Goal: Task Accomplishment & Management: Complete application form

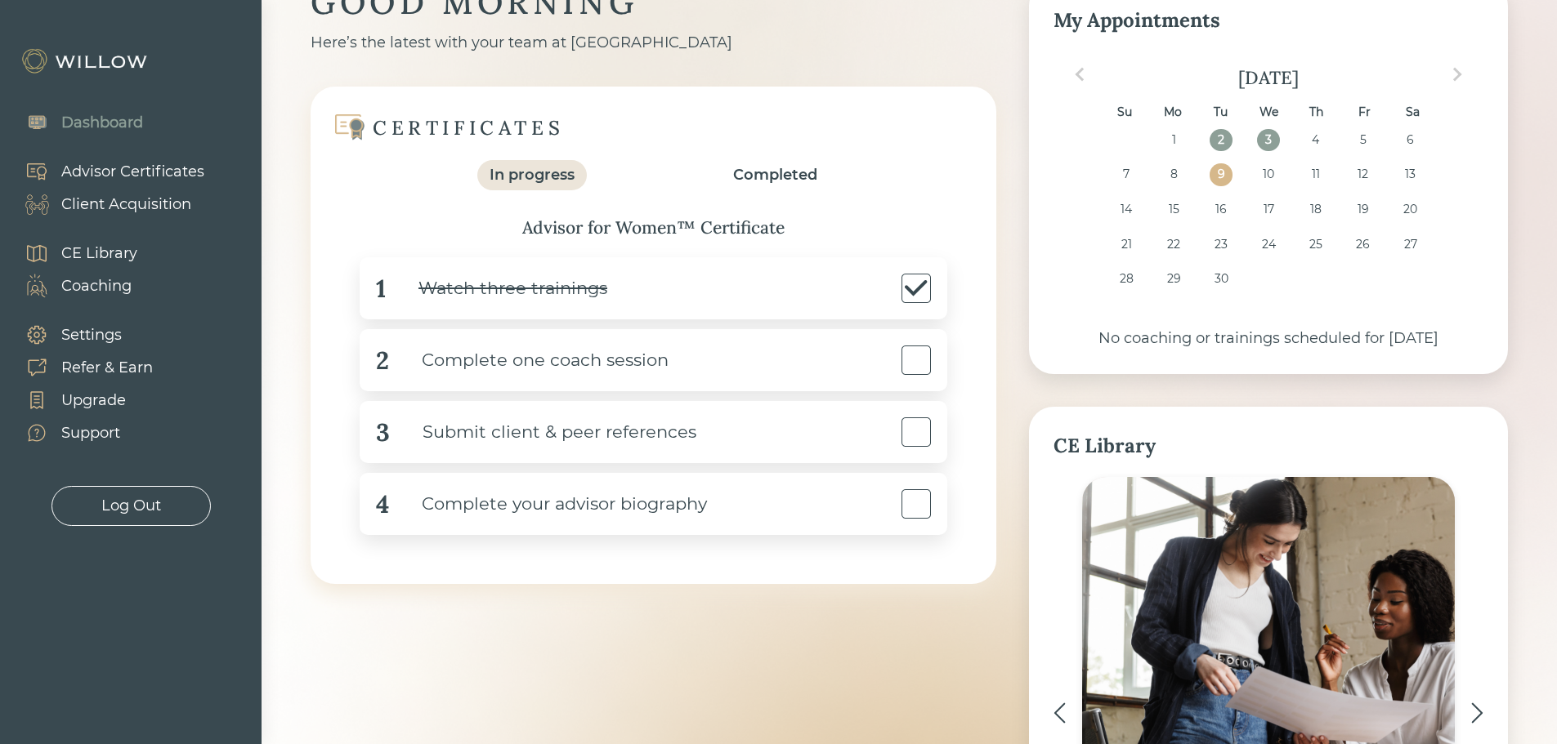
scroll to position [163, 0]
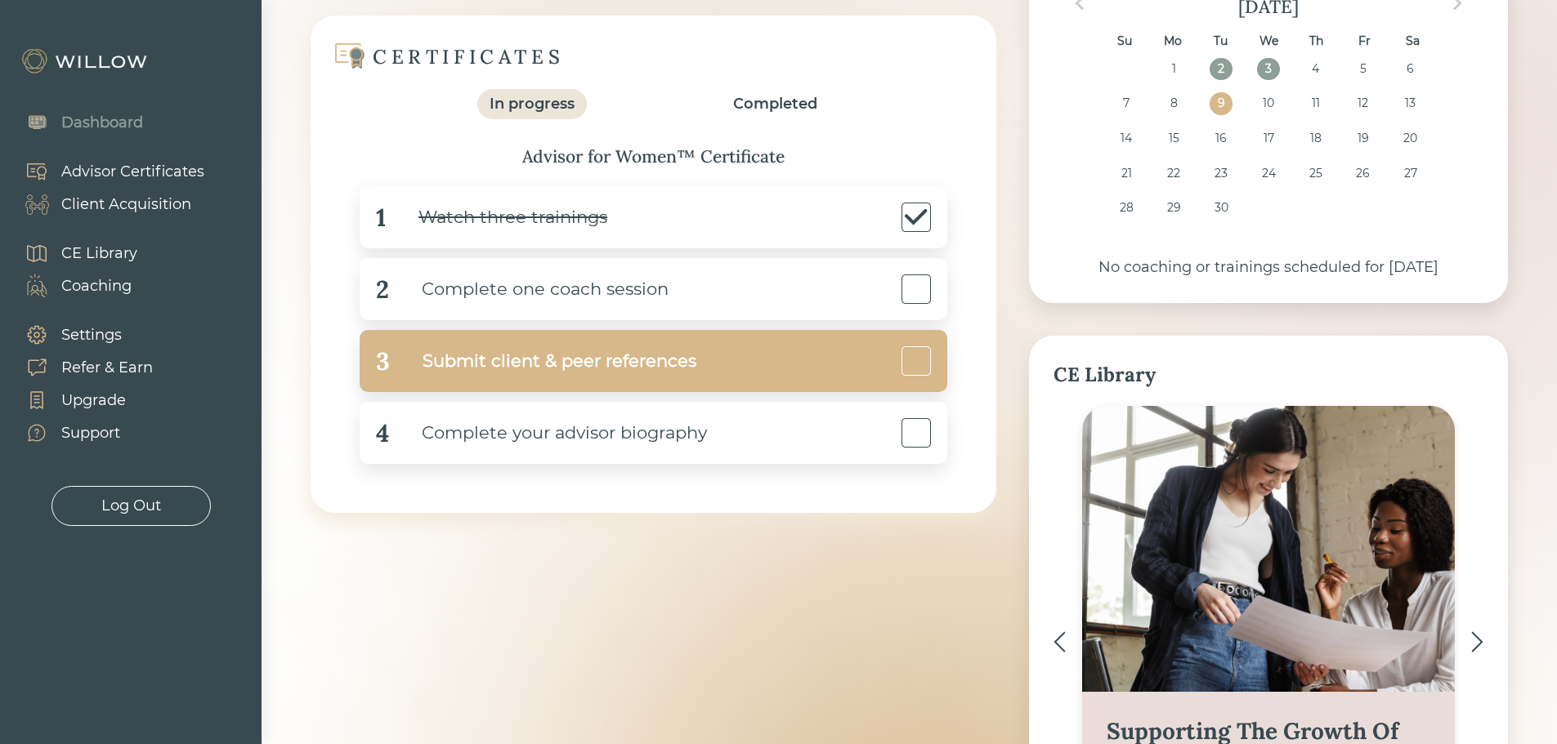
click at [639, 364] on div "Submit client & peer references" at bounding box center [543, 361] width 306 height 37
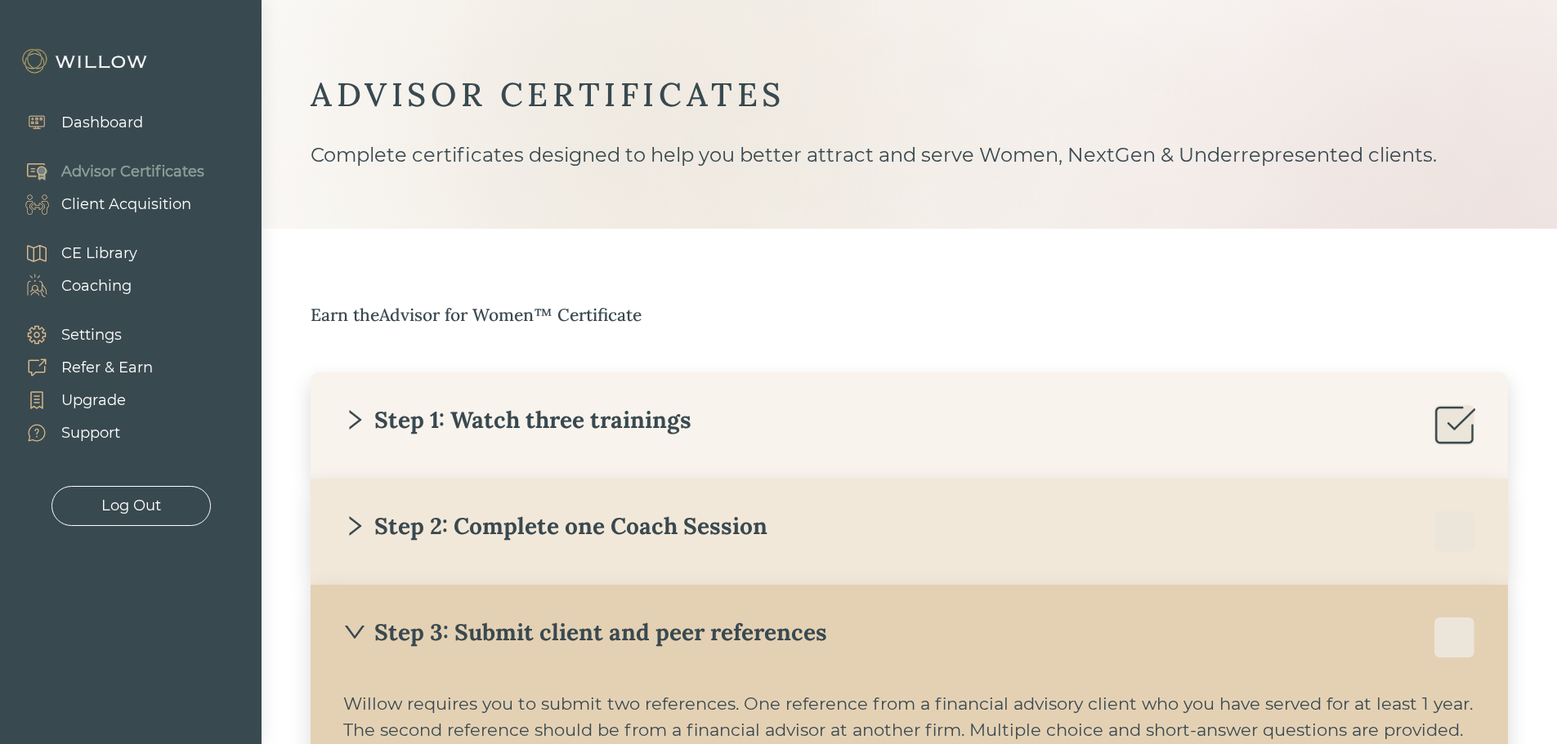
click at [96, 124] on div "Dashboard" at bounding box center [102, 123] width 82 height 22
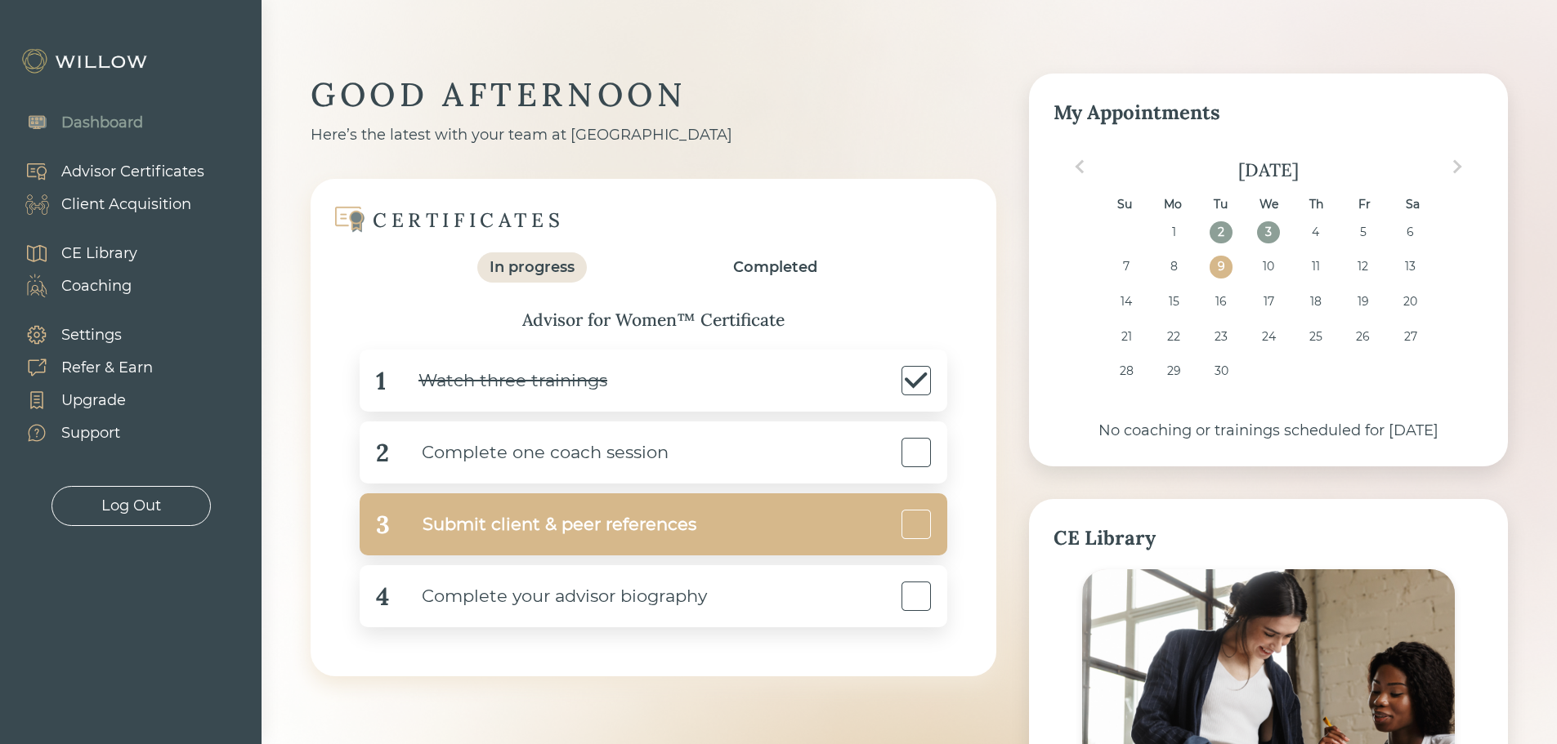
click at [735, 510] on div "3 Submit client & peer references" at bounding box center [654, 525] width 588 height 62
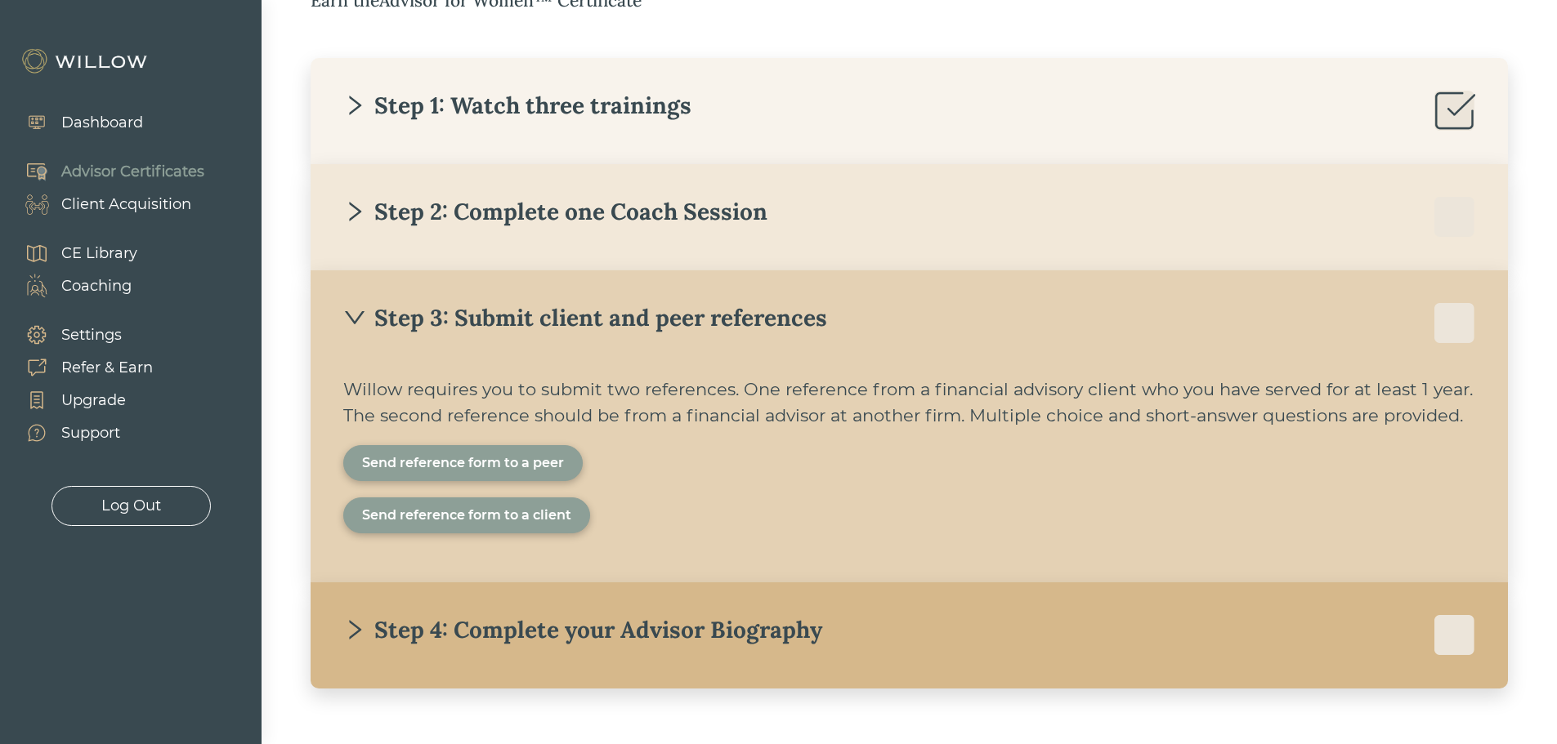
scroll to position [357, 0]
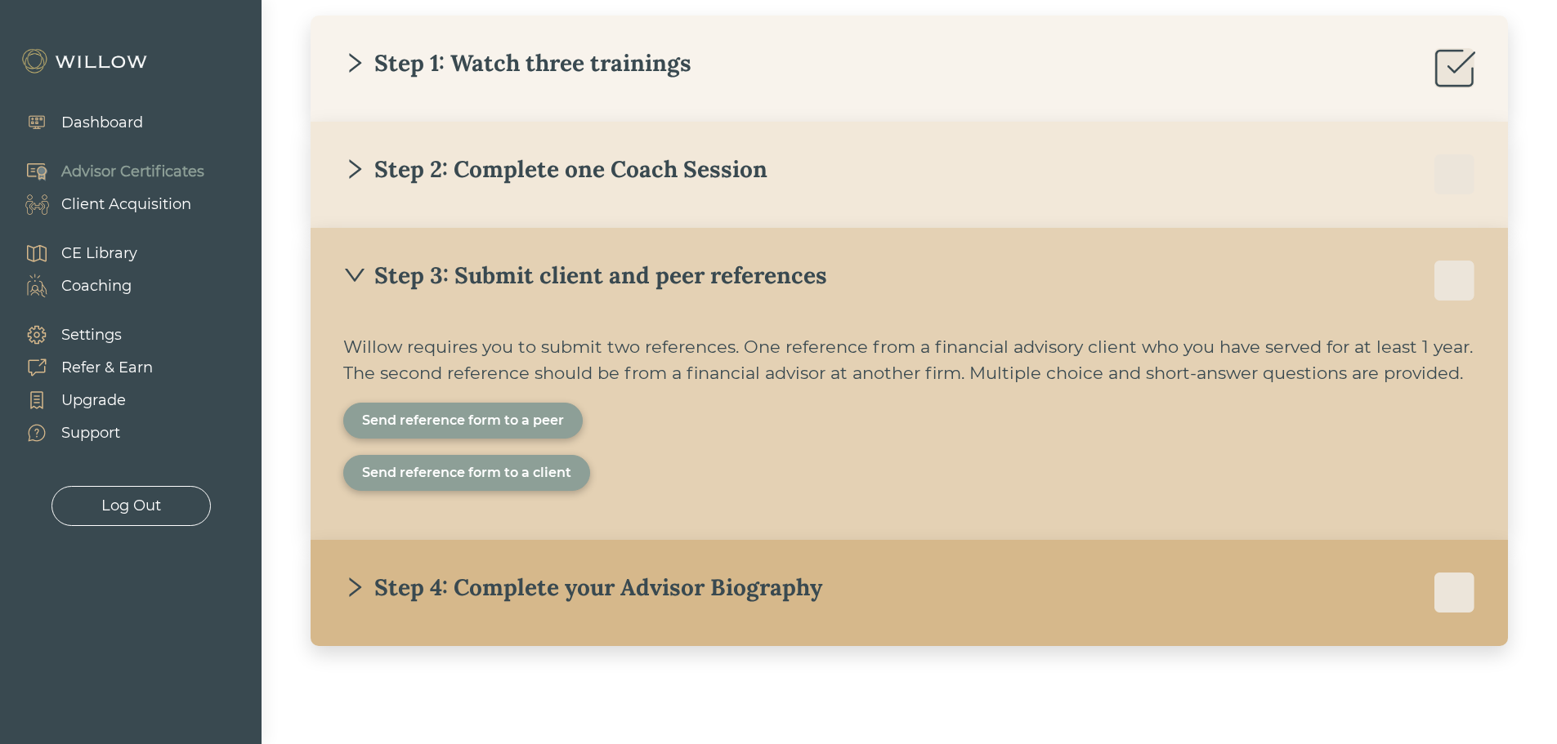
click at [883, 389] on div "Willow requires you to submit two references. One reference from a financial ad…" at bounding box center [909, 420] width 1132 height 173
click at [504, 425] on div "Send reference form to a peer" at bounding box center [463, 421] width 202 height 20
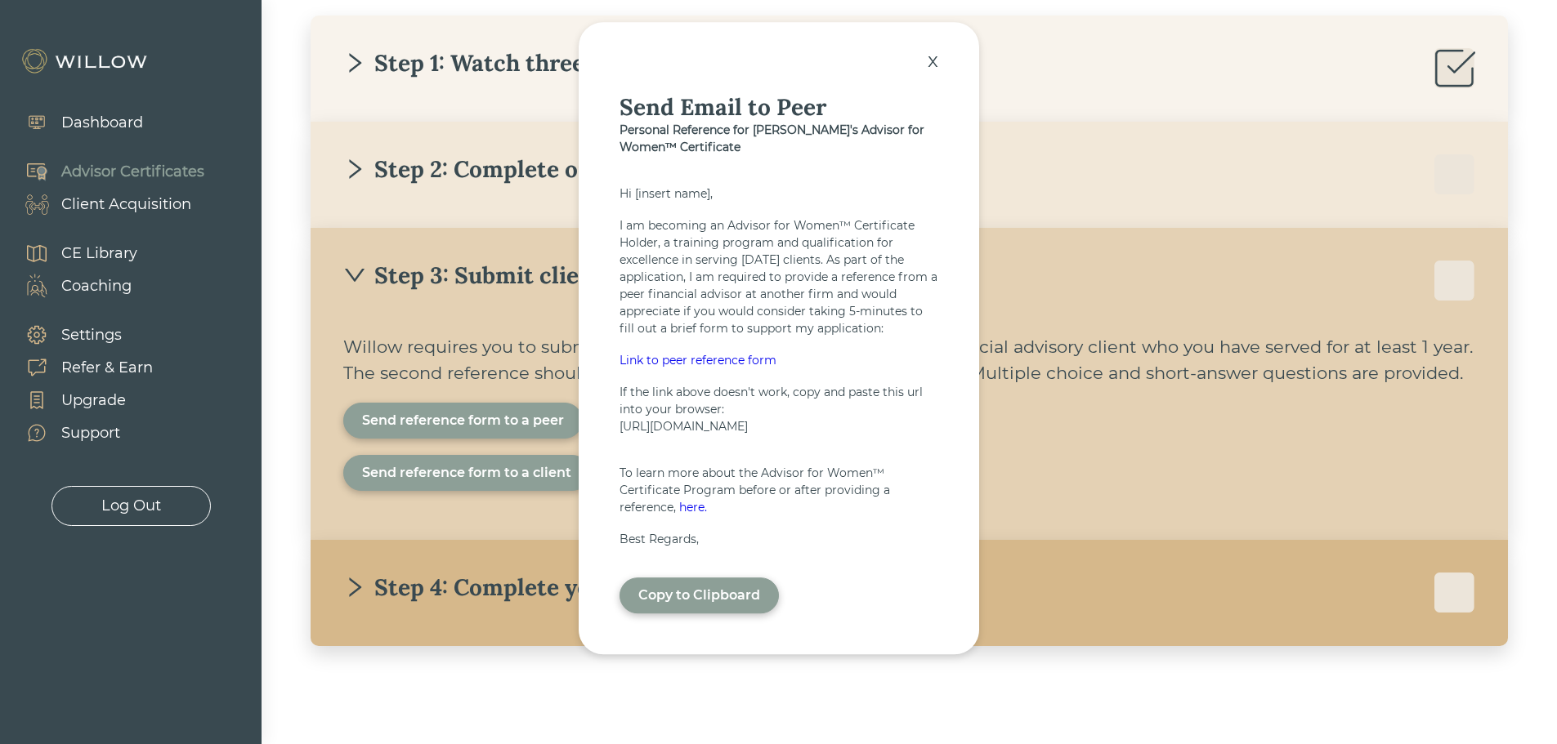
click at [688, 606] on div "Copy to Clipboard" at bounding box center [699, 596] width 122 height 20
click at [931, 50] on div "x" at bounding box center [932, 60] width 27 height 36
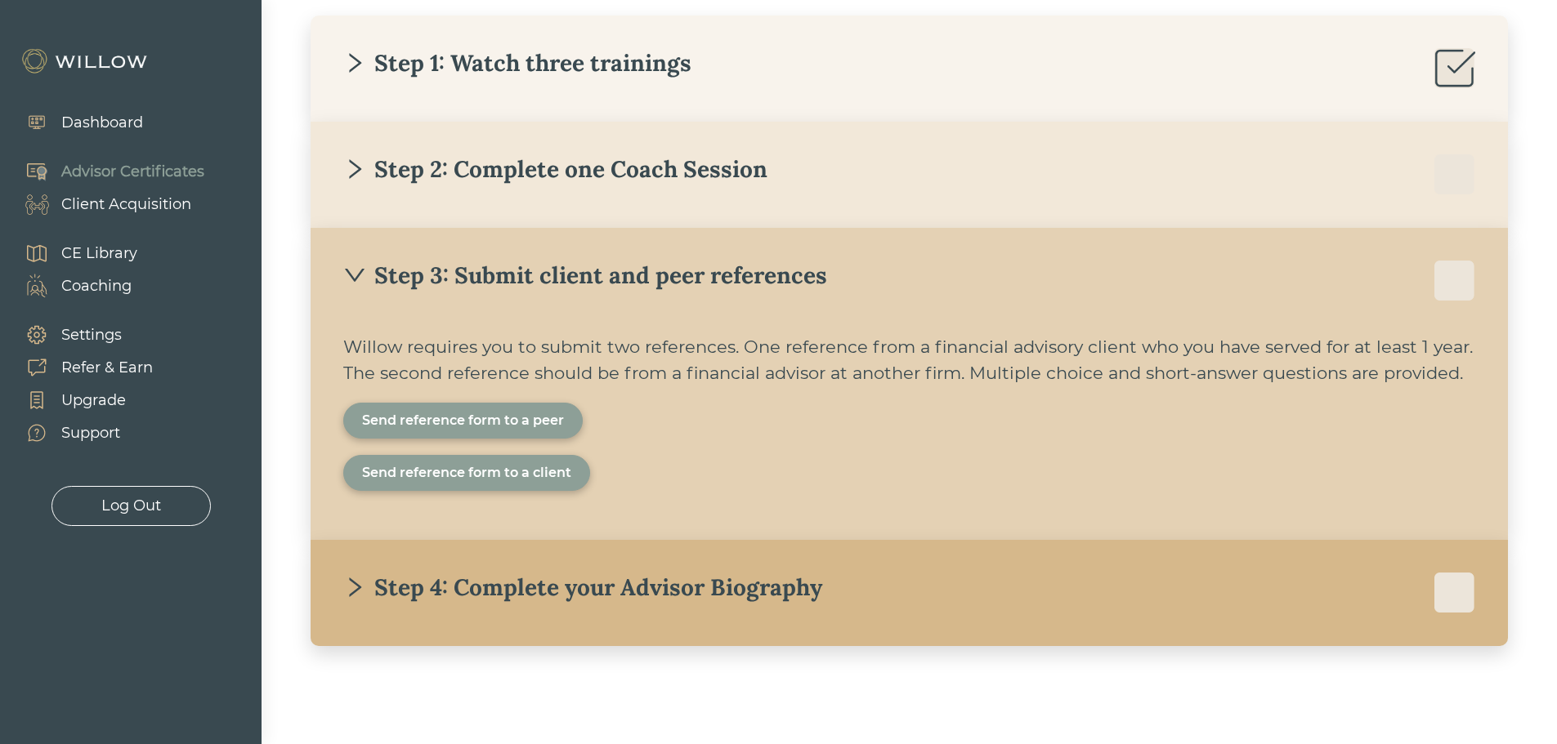
click at [461, 470] on div "Send reference form to a client" at bounding box center [466, 473] width 209 height 20
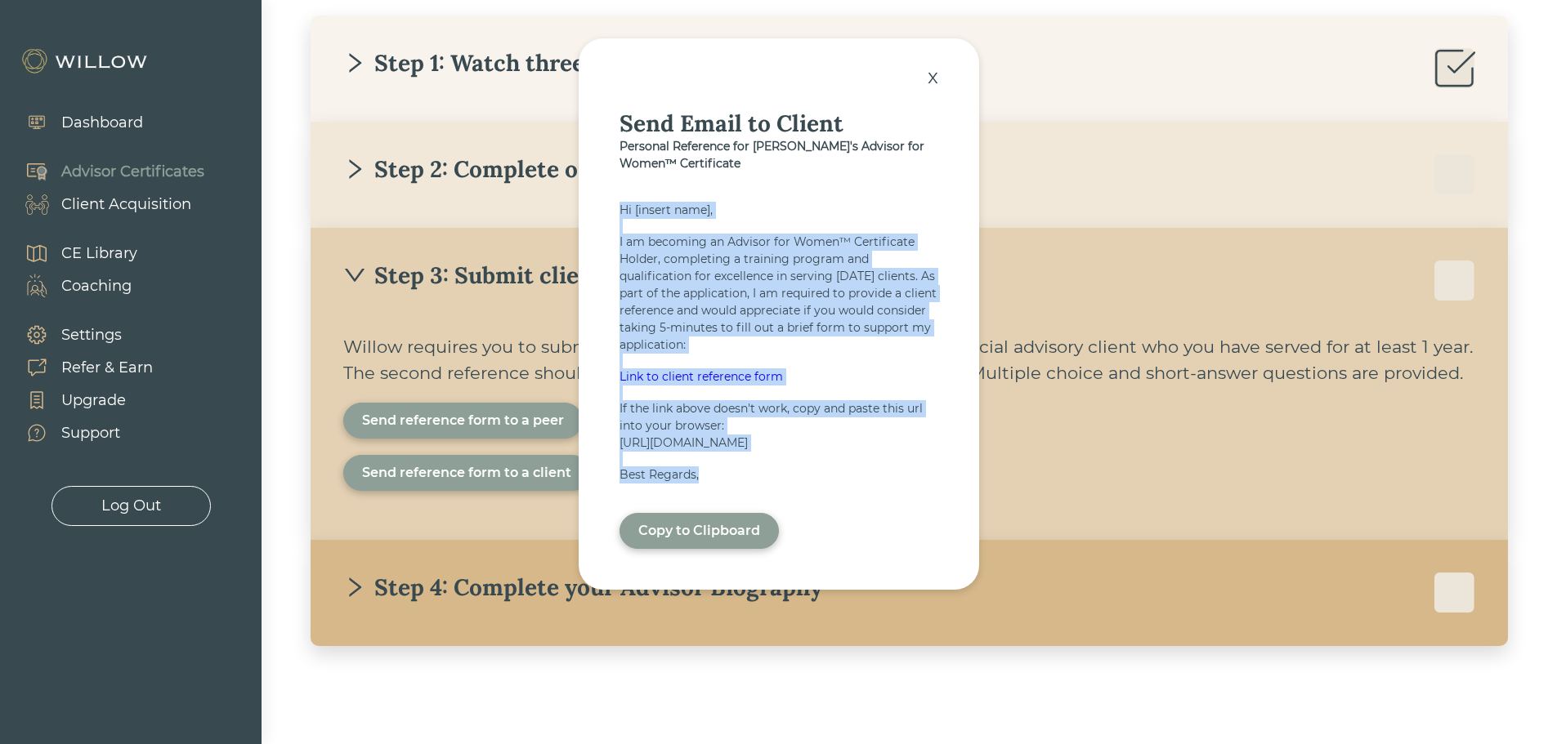
drag, startPoint x: 716, startPoint y: 502, endPoint x: 612, endPoint y: 199, distance: 319.7
click at [612, 199] on div "x Send Email to Client Personal Reference for [PERSON_NAME]'s Advisor for Women…" at bounding box center [779, 314] width 400 height 552
copy div "Hi [insert name], I am becoming an Advisor for Women™ Certificate Holder, compl…"
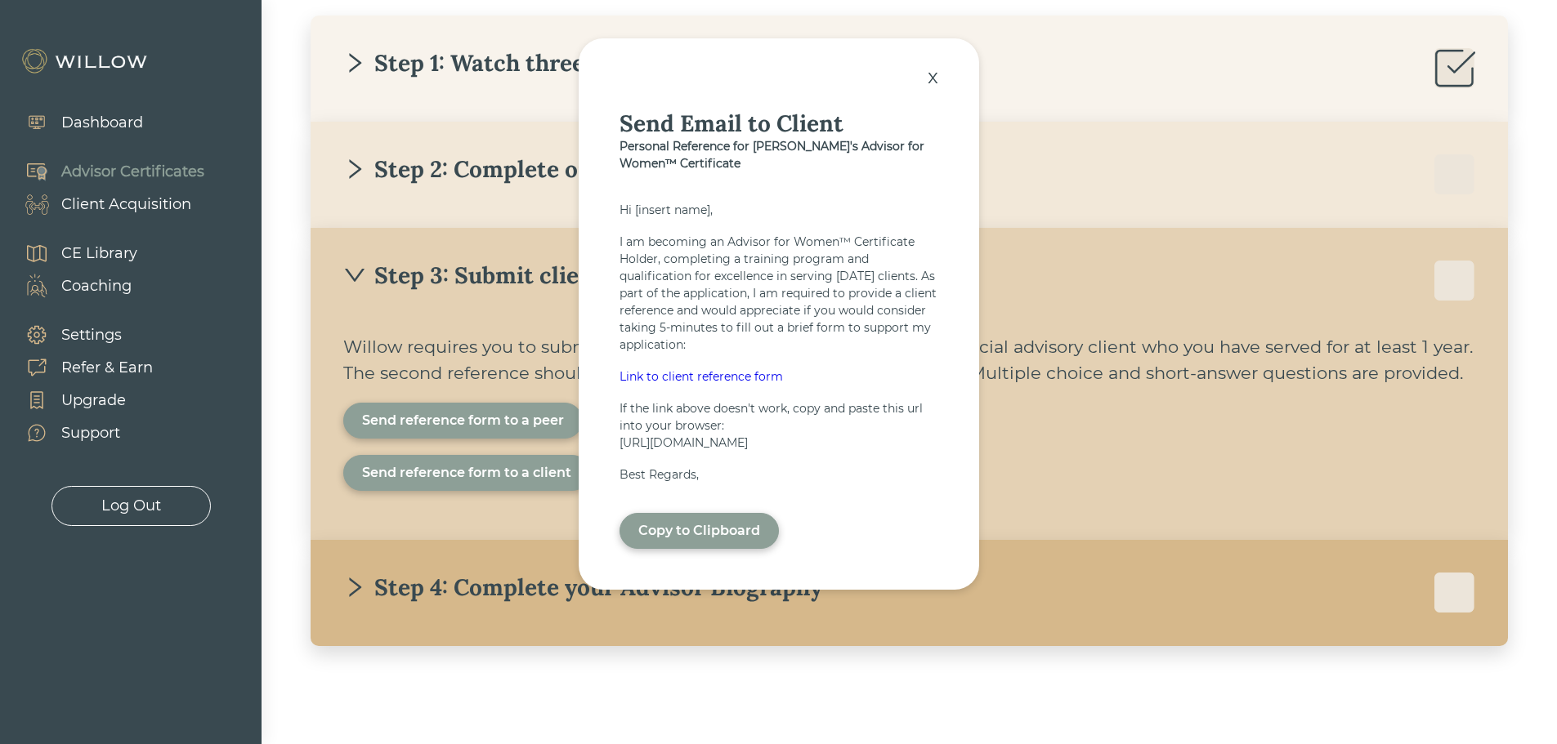
click at [928, 69] on div "x" at bounding box center [932, 77] width 27 height 36
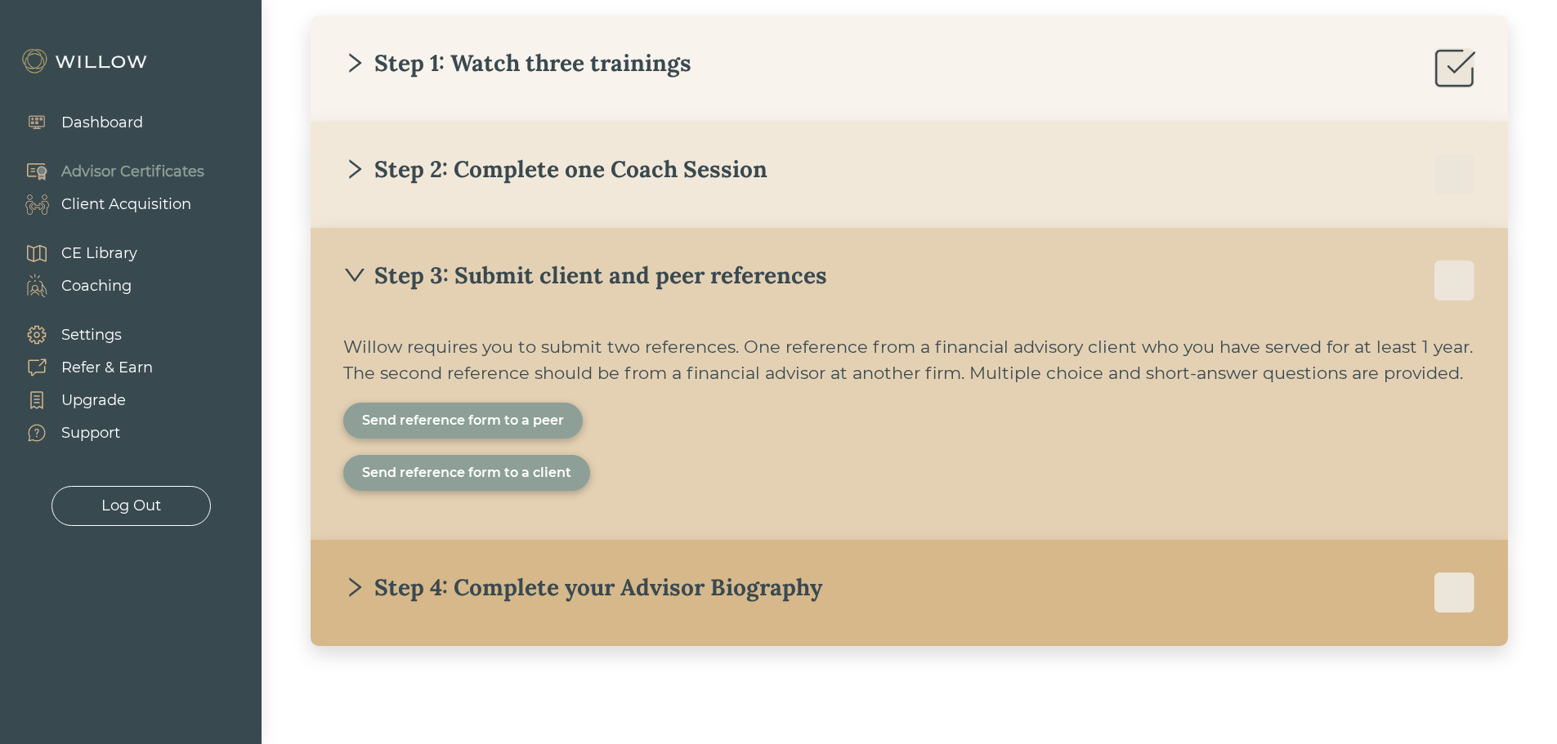
scroll to position [112, 0]
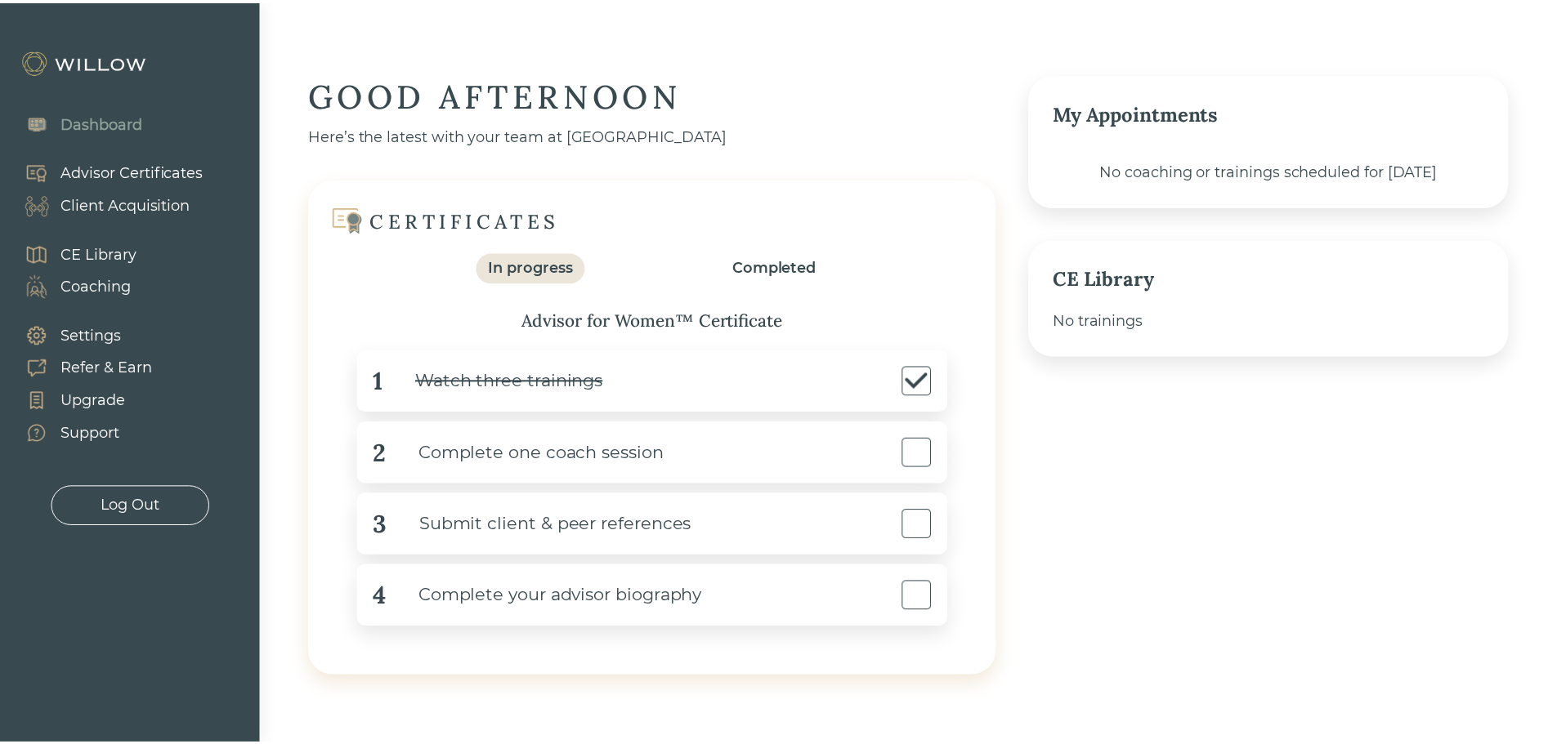
scroll to position [30, 0]
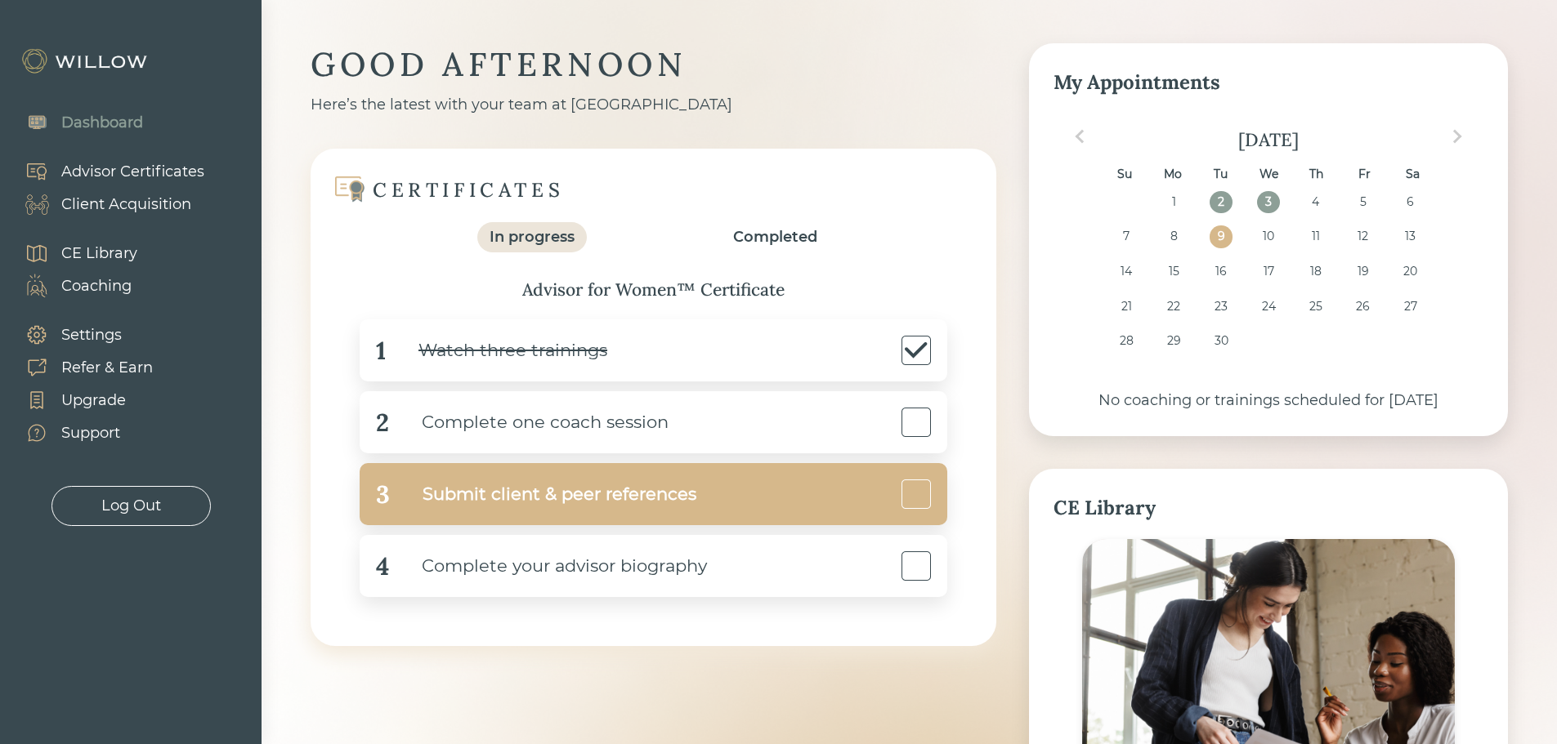
click at [837, 483] on div "3 Submit client & peer references" at bounding box center [654, 494] width 588 height 62
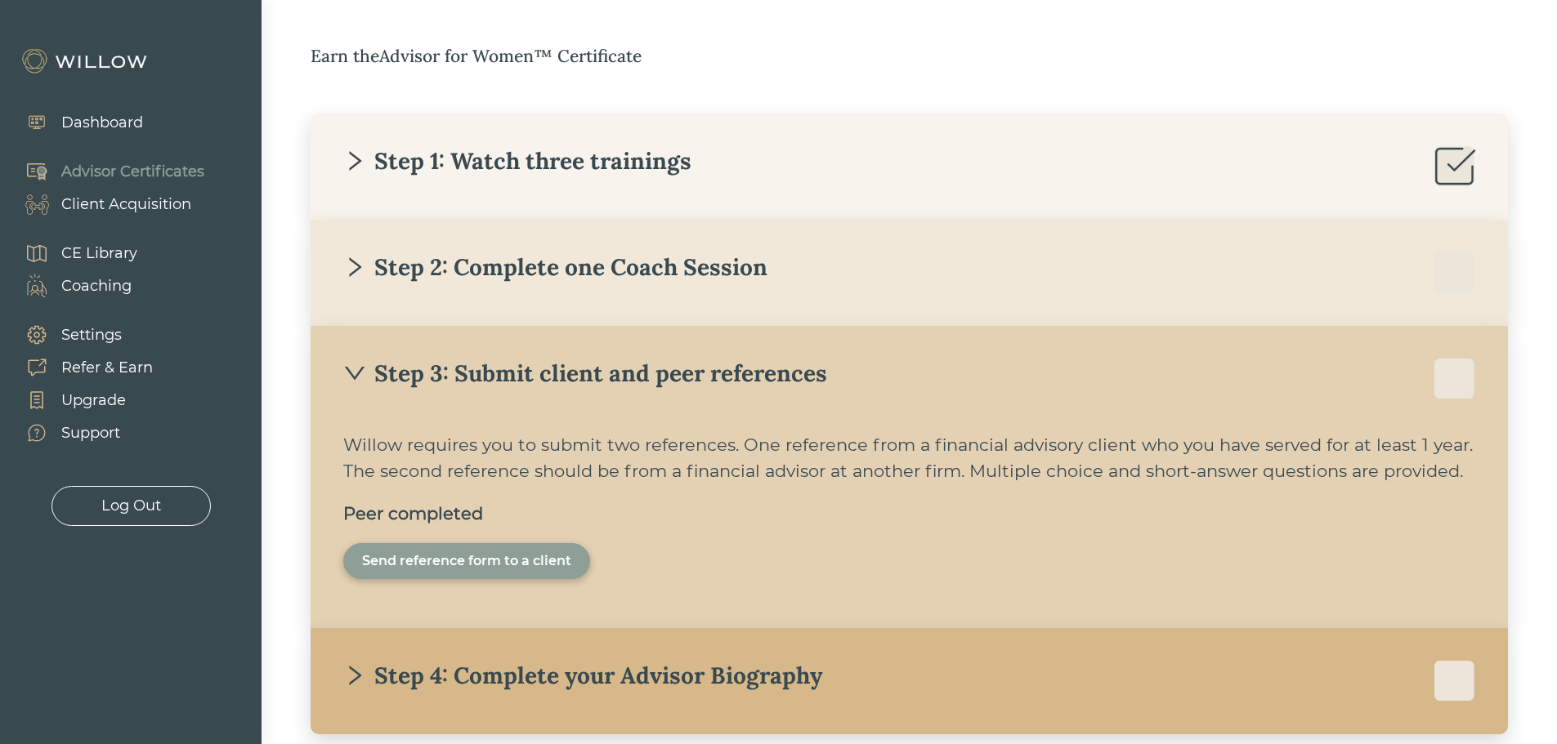
scroll to position [347, 0]
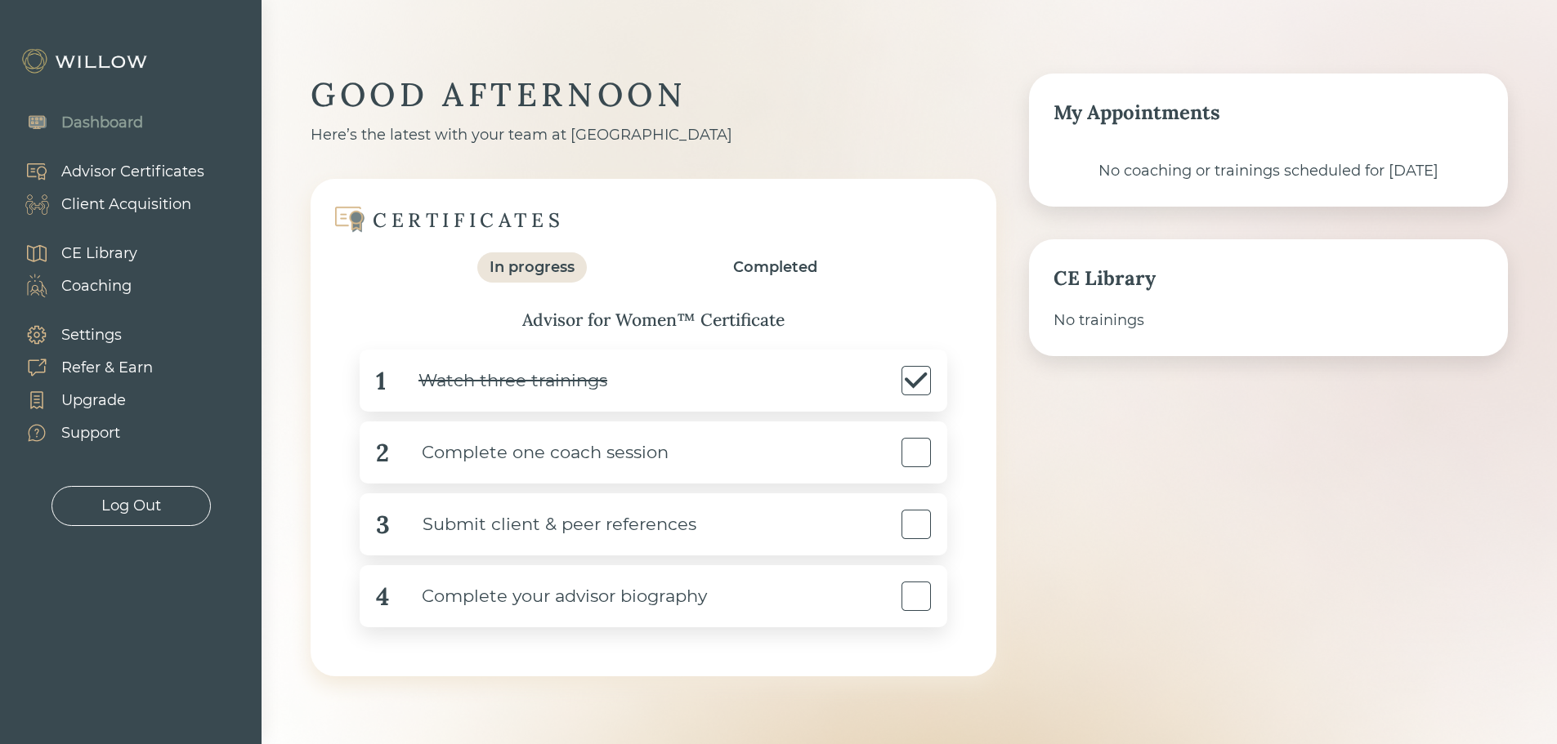
scroll to position [30, 0]
